Goal: Navigation & Orientation: Find specific page/section

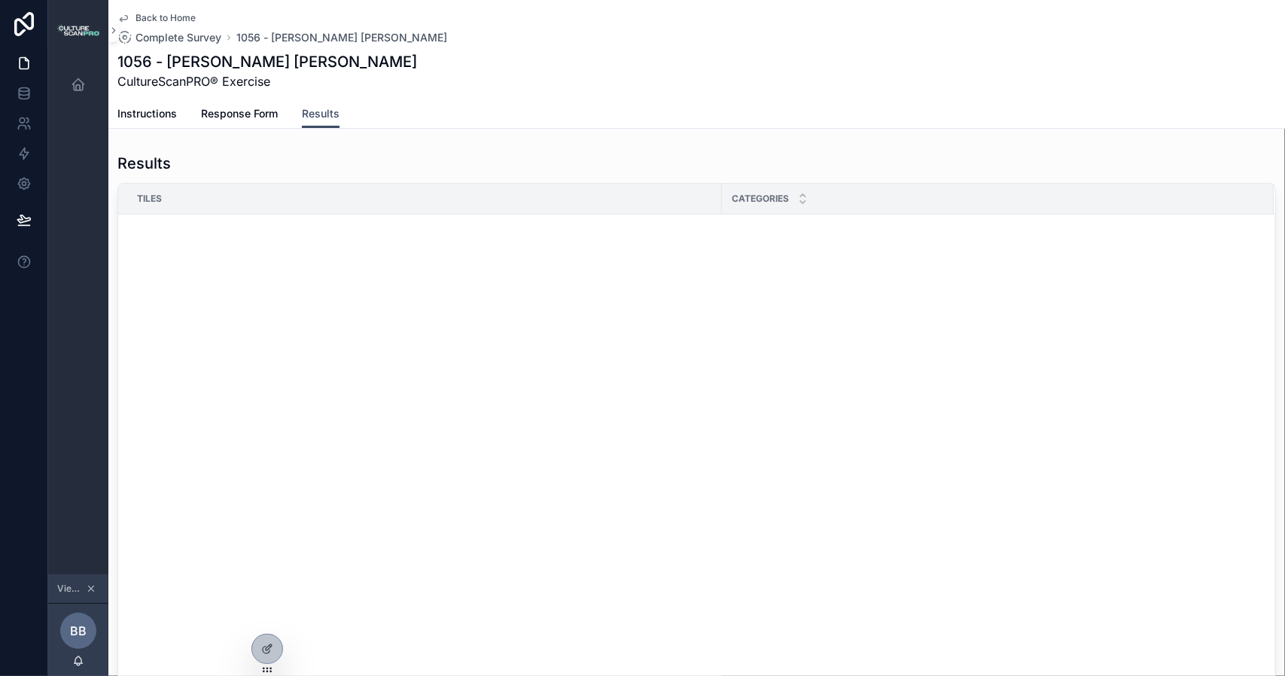
scroll to position [950, 0]
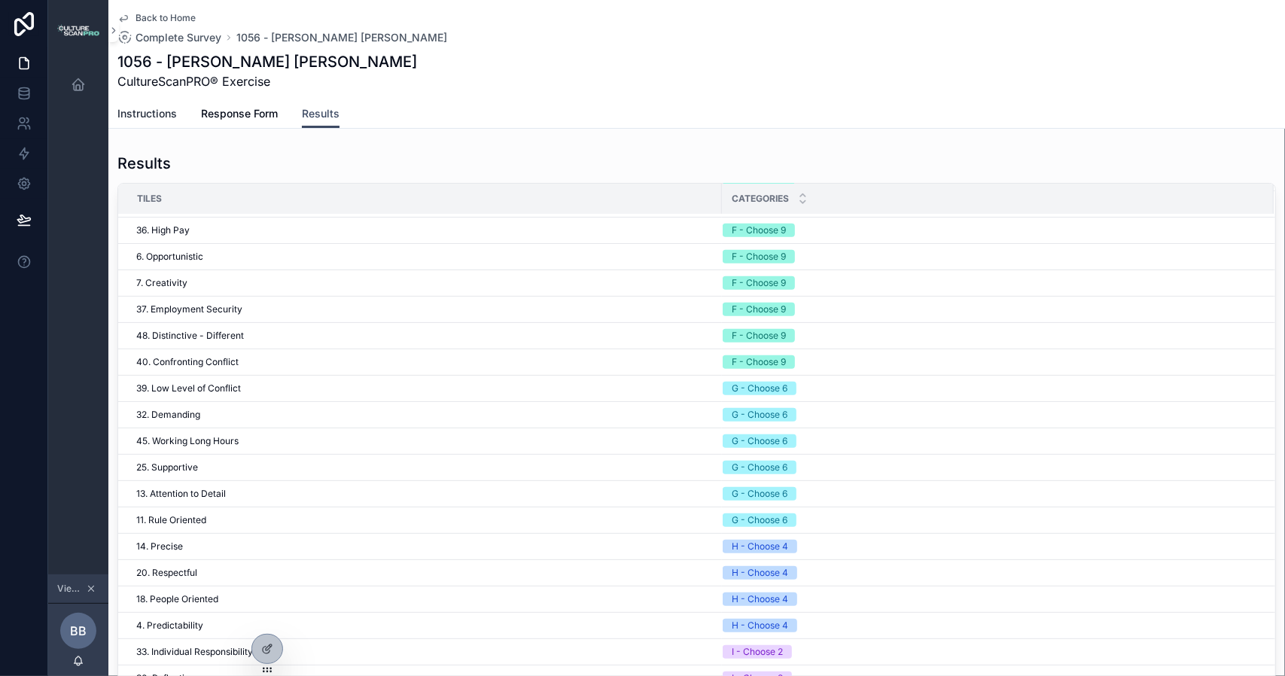
click at [144, 114] on span "Instructions" at bounding box center [146, 113] width 59 height 15
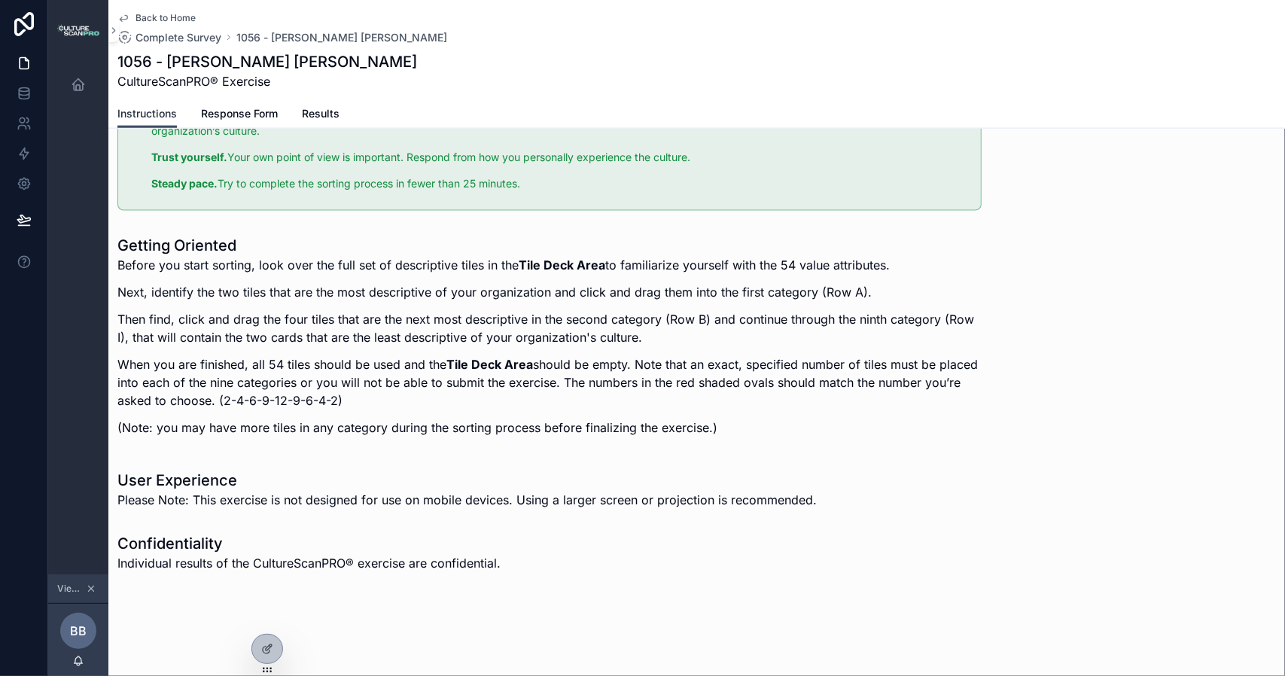
scroll to position [840, 0]
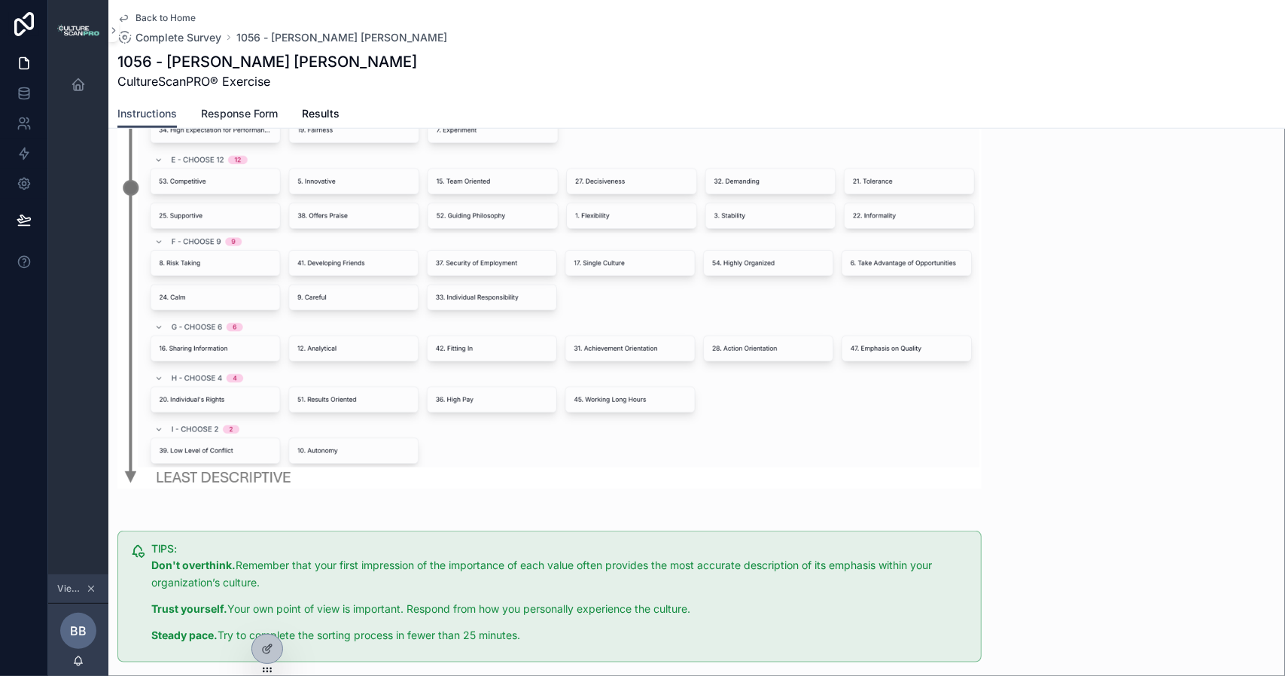
click at [228, 112] on span "Response Form" at bounding box center [239, 113] width 77 height 15
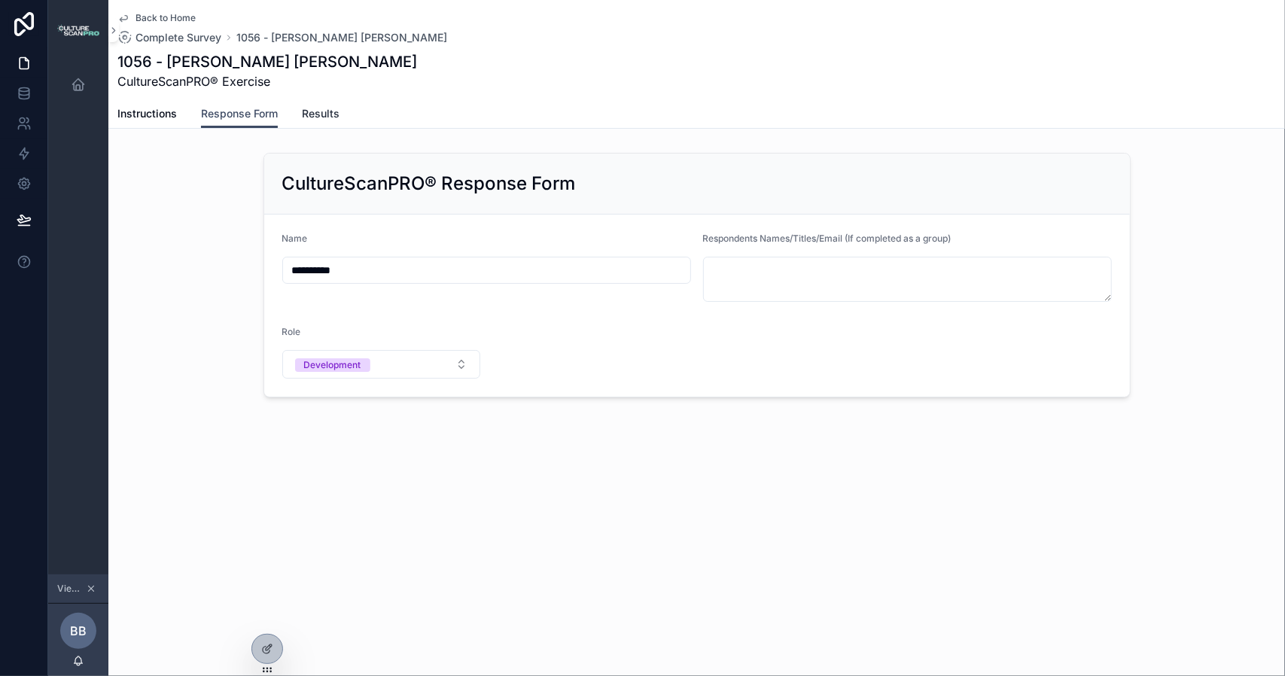
click at [310, 109] on span "Results" at bounding box center [321, 113] width 38 height 15
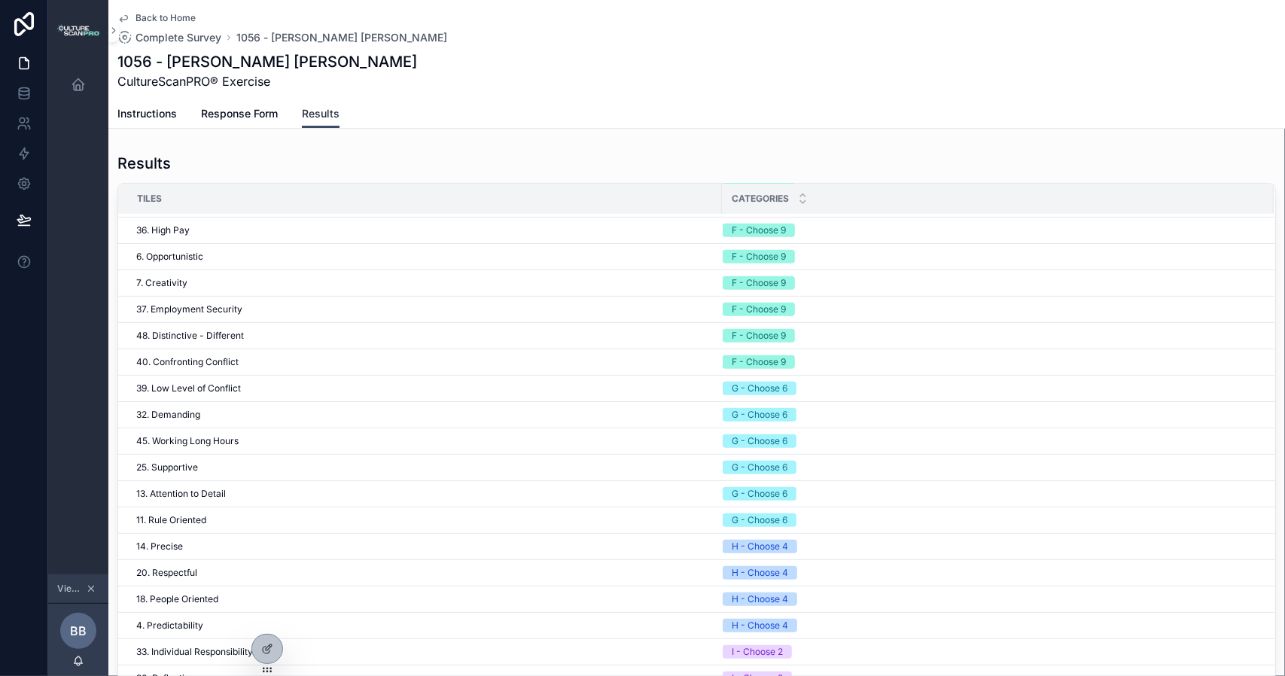
scroll to position [494, 0]
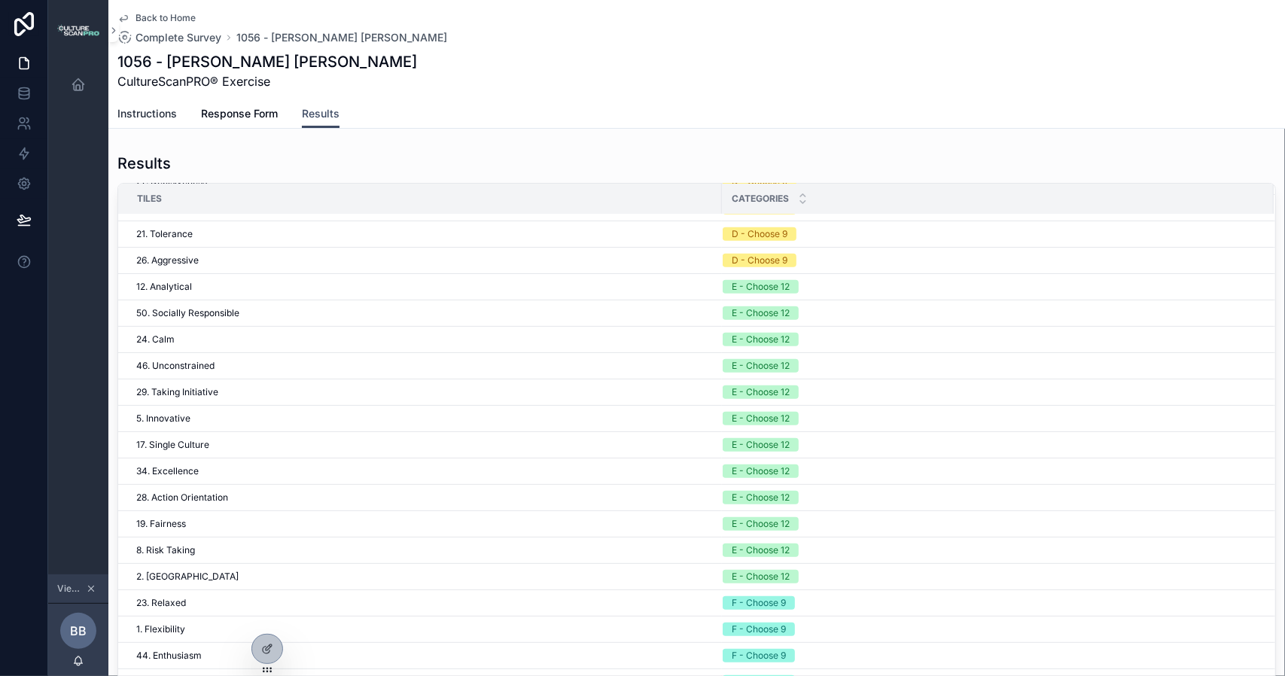
click at [137, 114] on span "Instructions" at bounding box center [146, 113] width 59 height 15
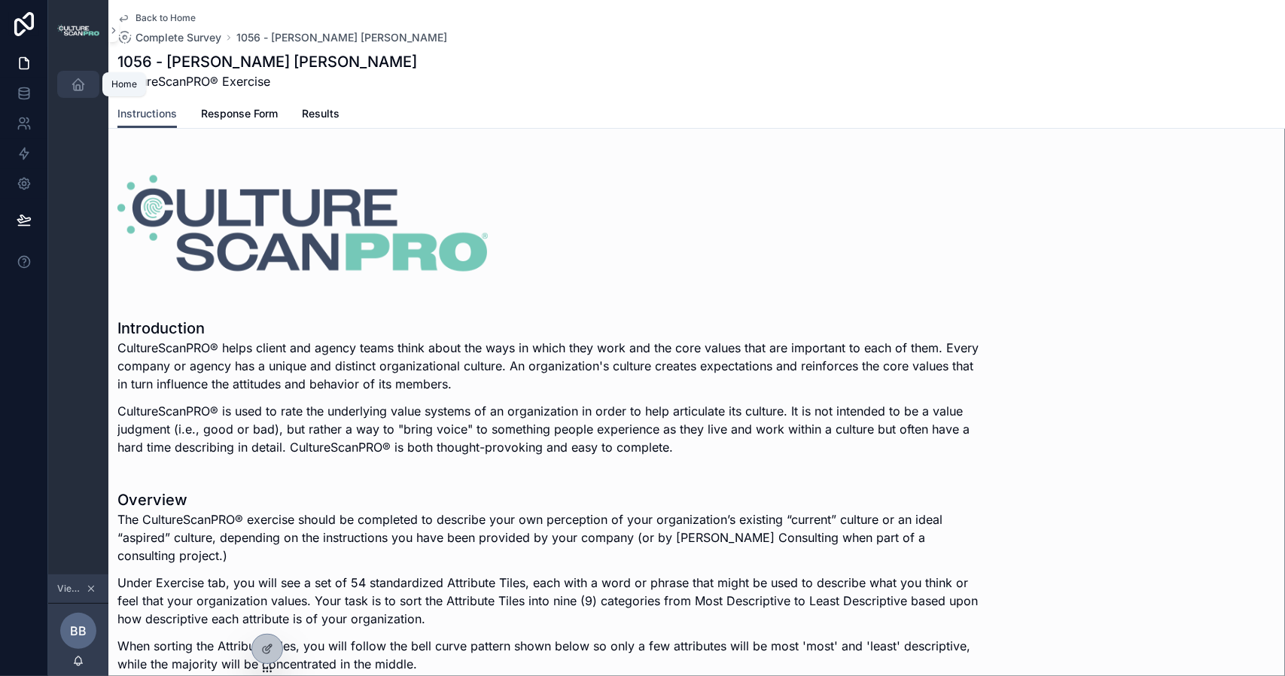
click at [77, 86] on icon "scrollable content" at bounding box center [78, 84] width 15 height 15
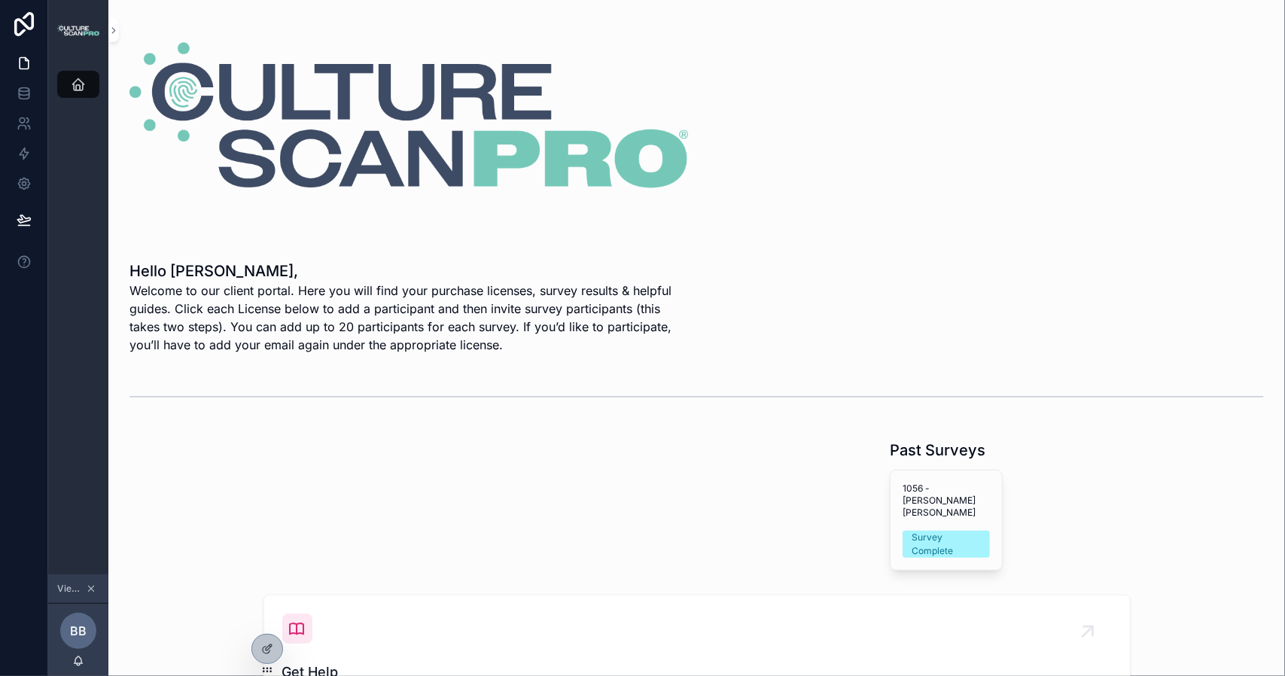
scroll to position [125, 0]
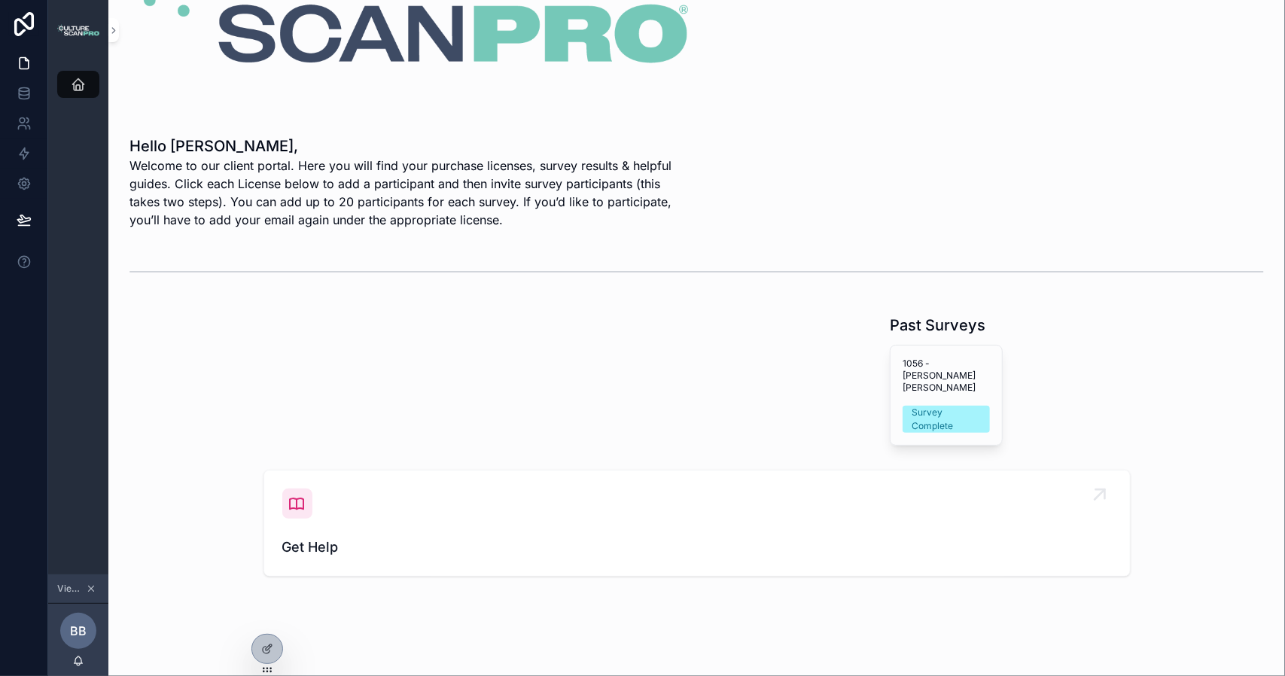
click at [289, 494] on icon "scrollable content" at bounding box center [297, 503] width 18 height 18
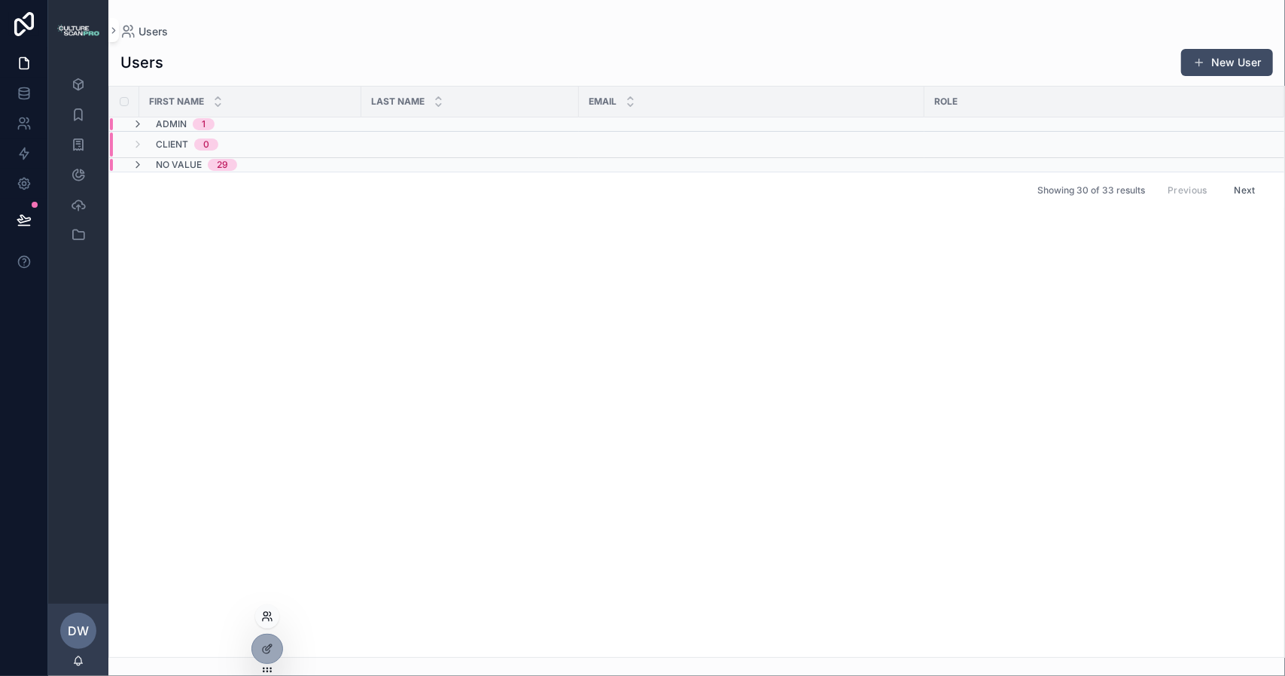
click at [269, 613] on icon at bounding box center [267, 616] width 12 height 12
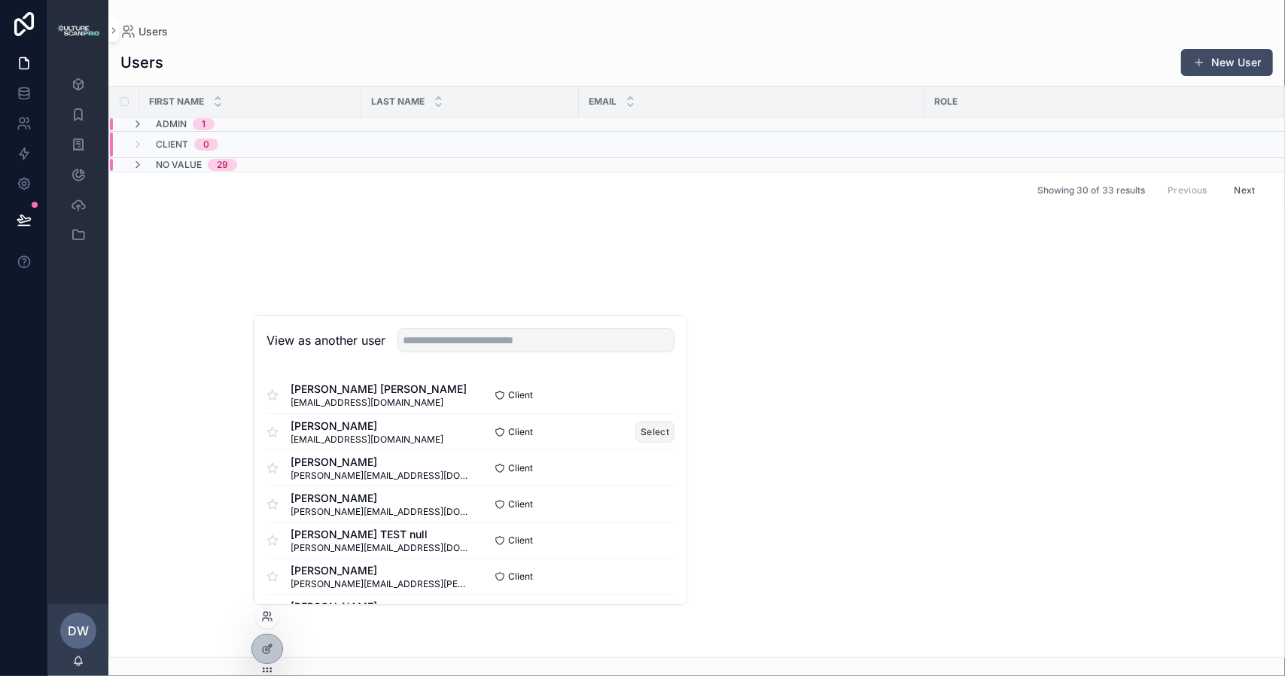
click at [648, 428] on button "Select" at bounding box center [654, 432] width 39 height 22
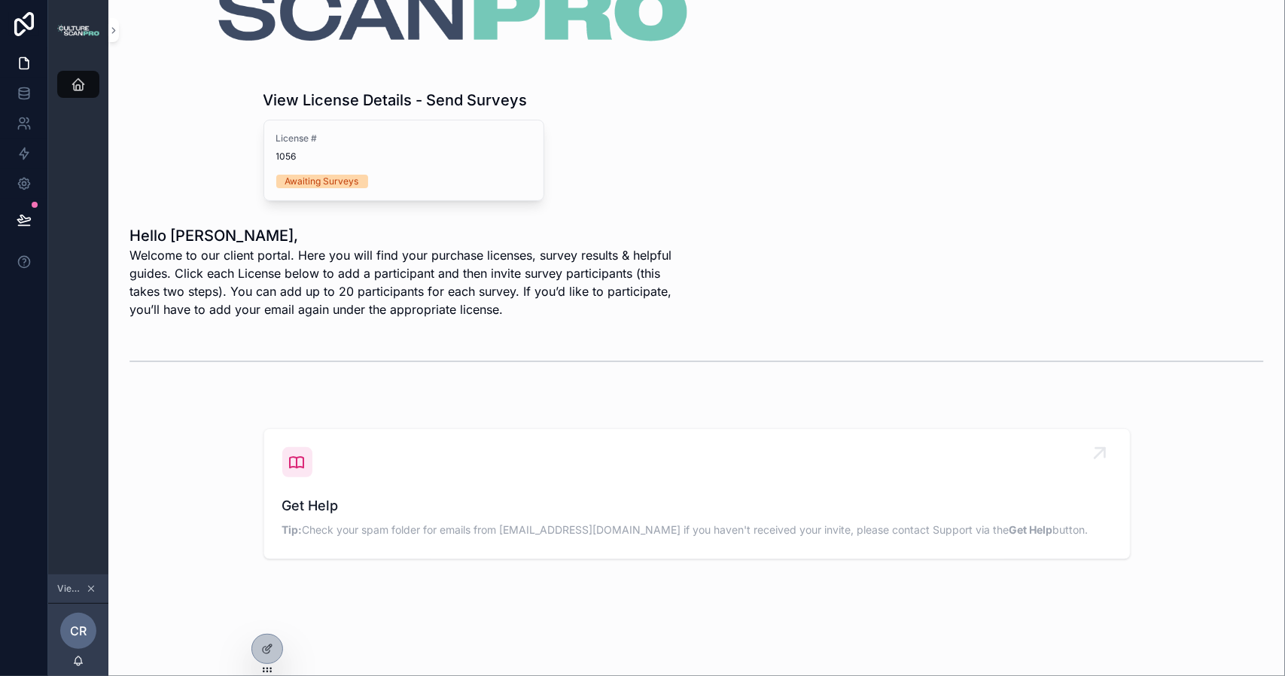
scroll to position [154, 0]
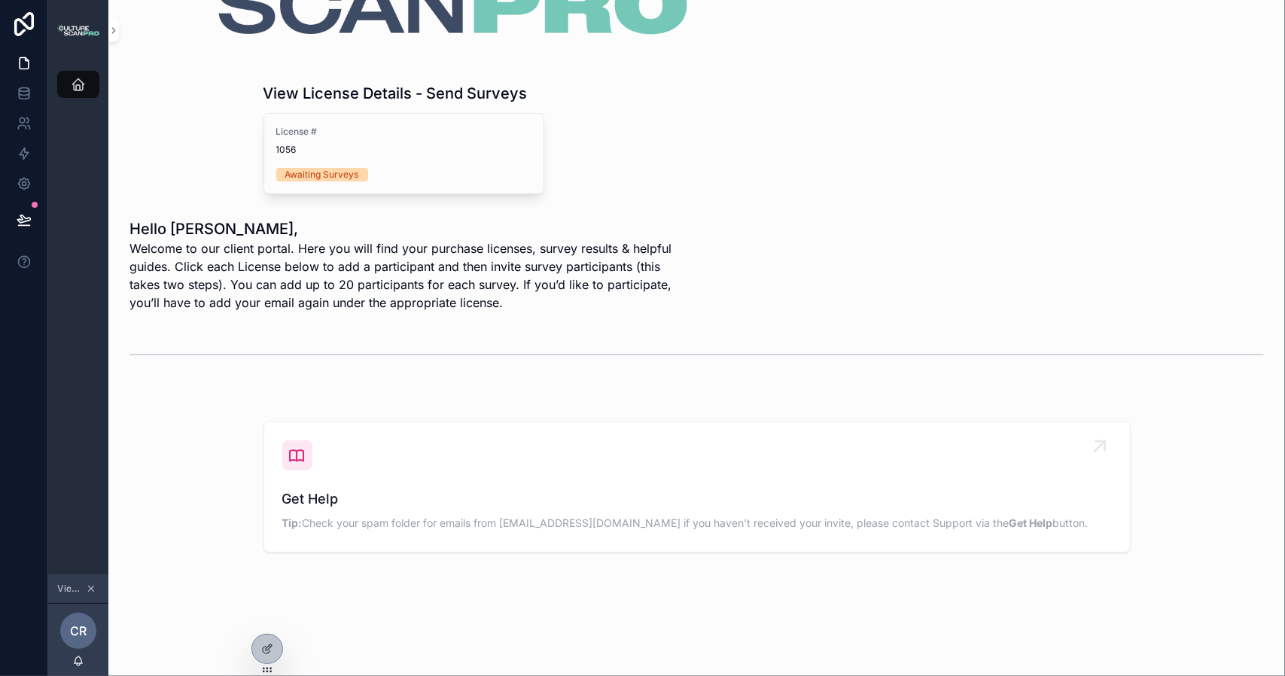
click at [291, 452] on icon "scrollable content" at bounding box center [297, 455] width 18 height 18
click at [881, 397] on div "scrollable content" at bounding box center [1071, 397] width 380 height 12
click at [300, 496] on span "Get Help" at bounding box center [696, 498] width 829 height 21
click at [884, 410] on div "View License Details - Send Surveys License # 1056 Awaiting Surveys Hello Chloe…" at bounding box center [696, 250] width 1176 height 808
click at [297, 452] on icon "scrollable content" at bounding box center [297, 455] width 18 height 18
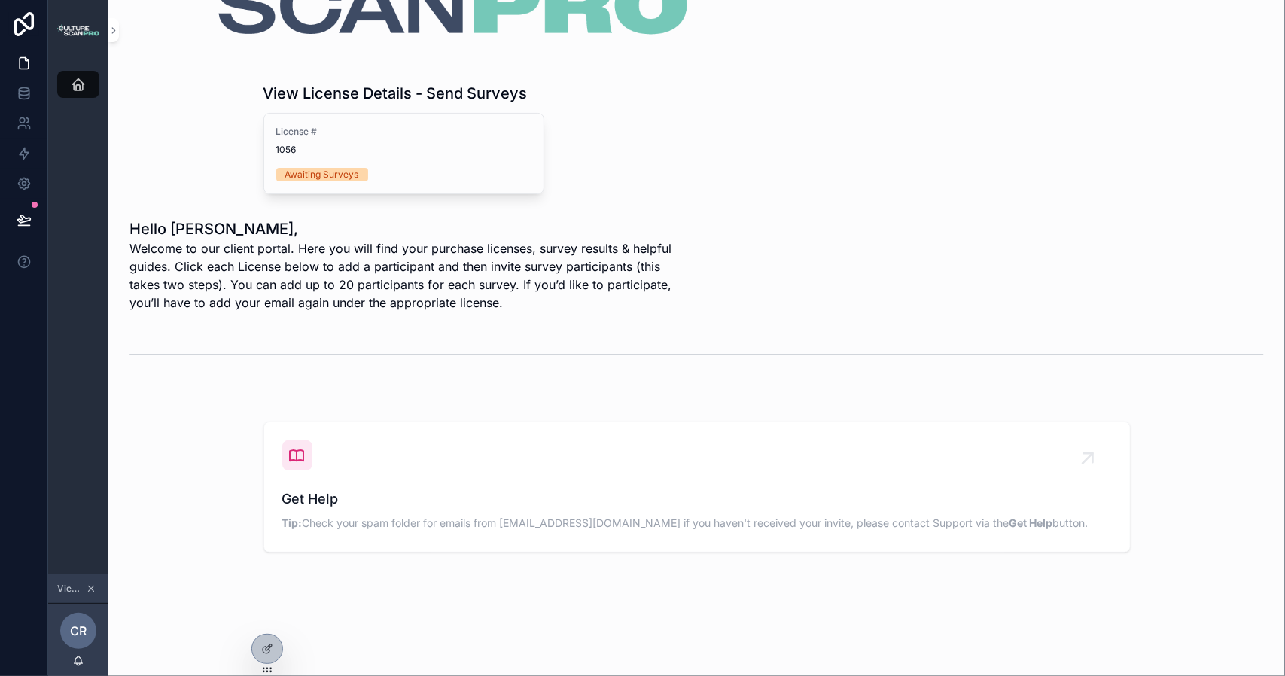
click at [911, 400] on div "scrollable content" at bounding box center [1071, 397] width 380 height 12
click at [1095, 449] on icon "scrollable content" at bounding box center [1100, 446] width 24 height 24
click at [939, 404] on div "View License Details - Send Surveys License # 1056 Awaiting Surveys Hello Chloe…" at bounding box center [696, 250] width 1176 height 808
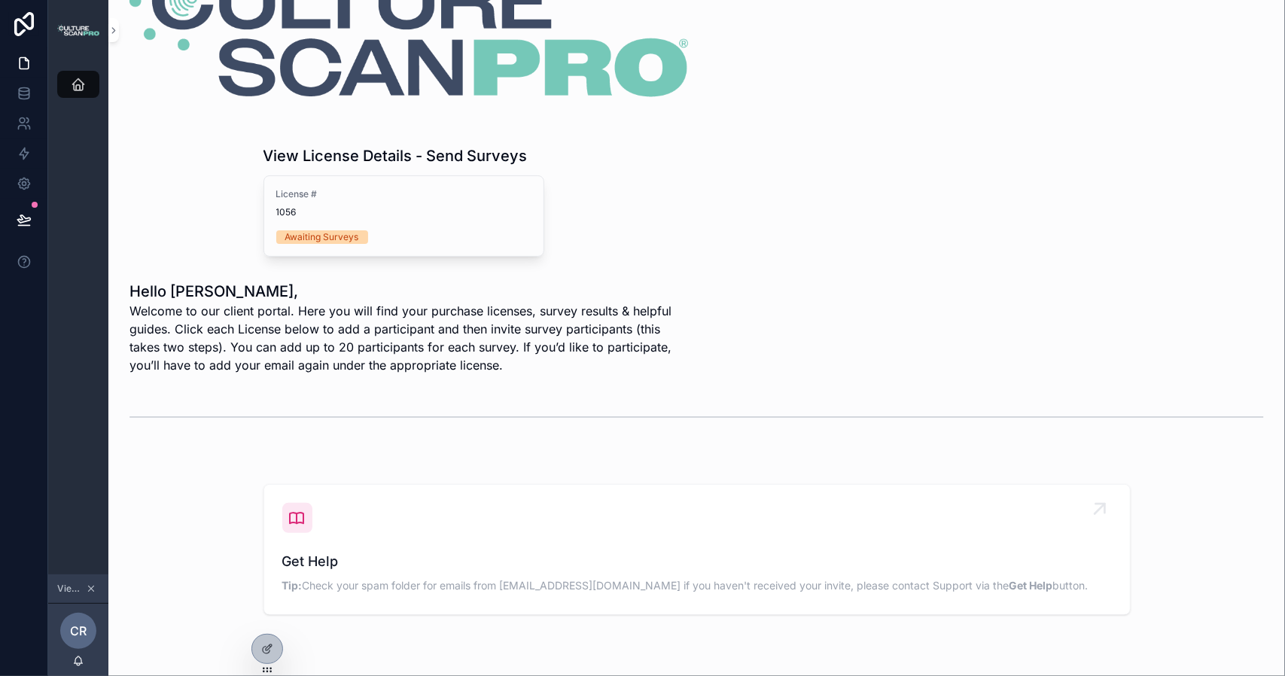
scroll to position [78, 0]
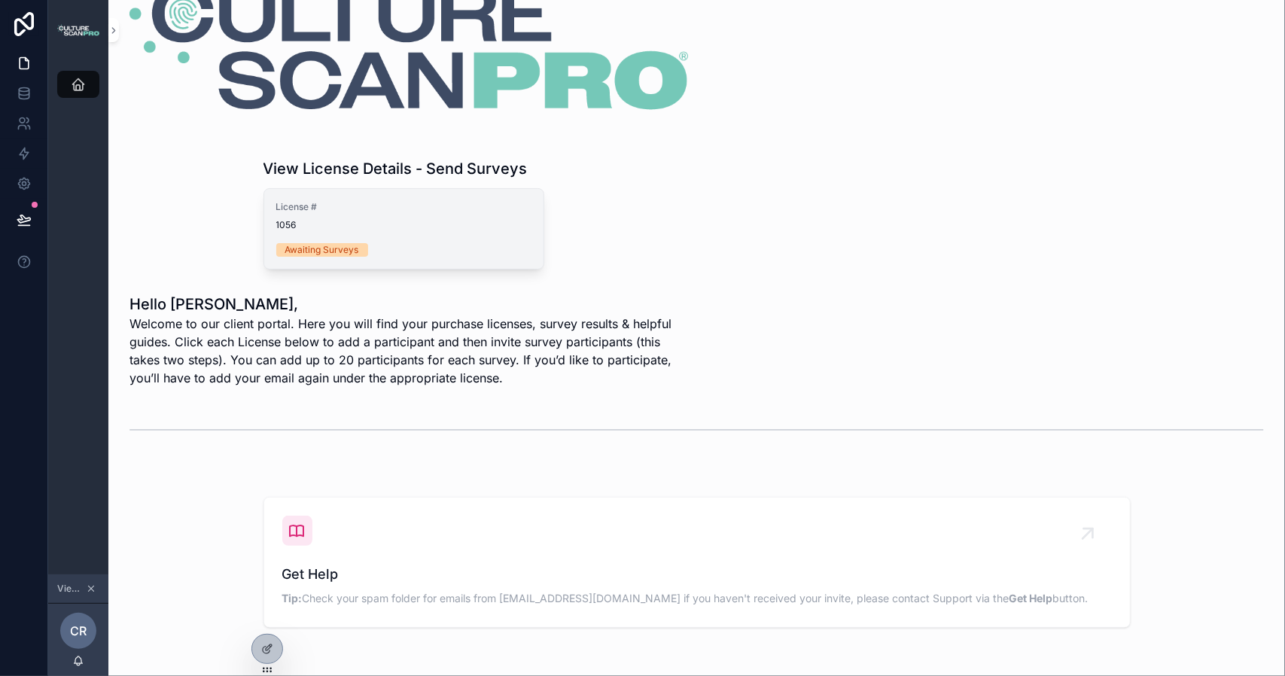
click at [344, 225] on span "1056" at bounding box center [403, 225] width 255 height 12
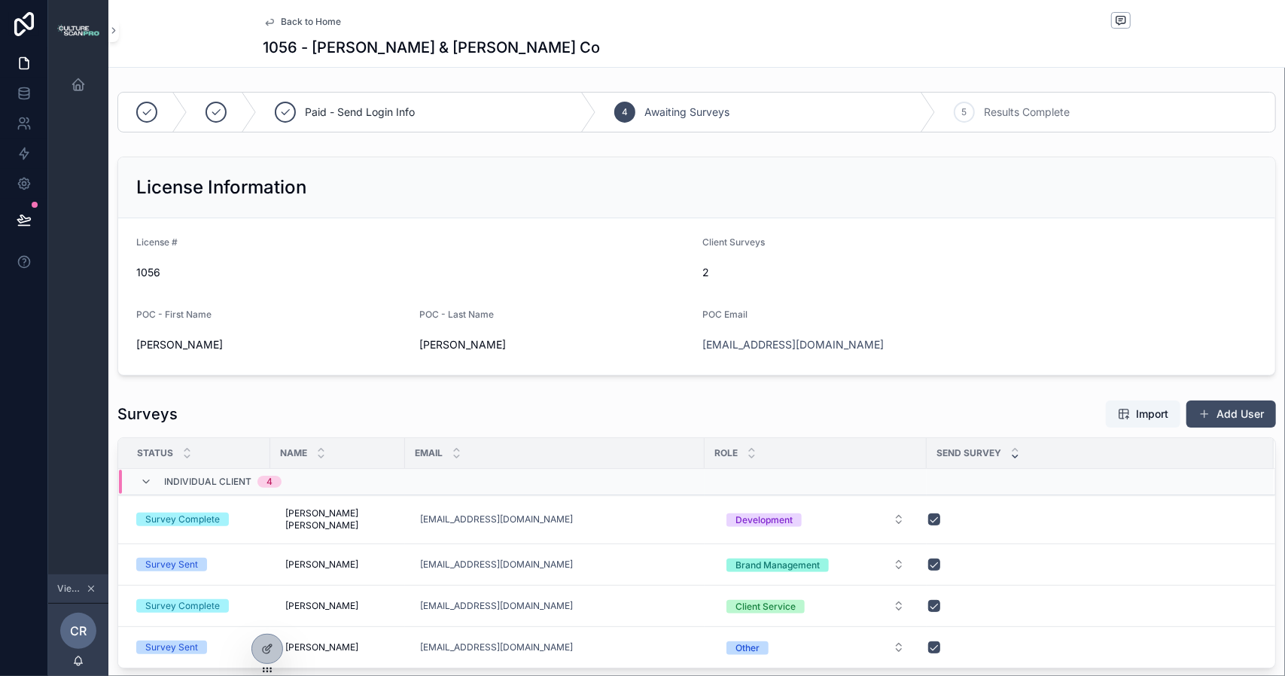
click at [281, 22] on span "Back to Home" at bounding box center [311, 22] width 60 height 12
